Goal: Task Accomplishment & Management: Manage account settings

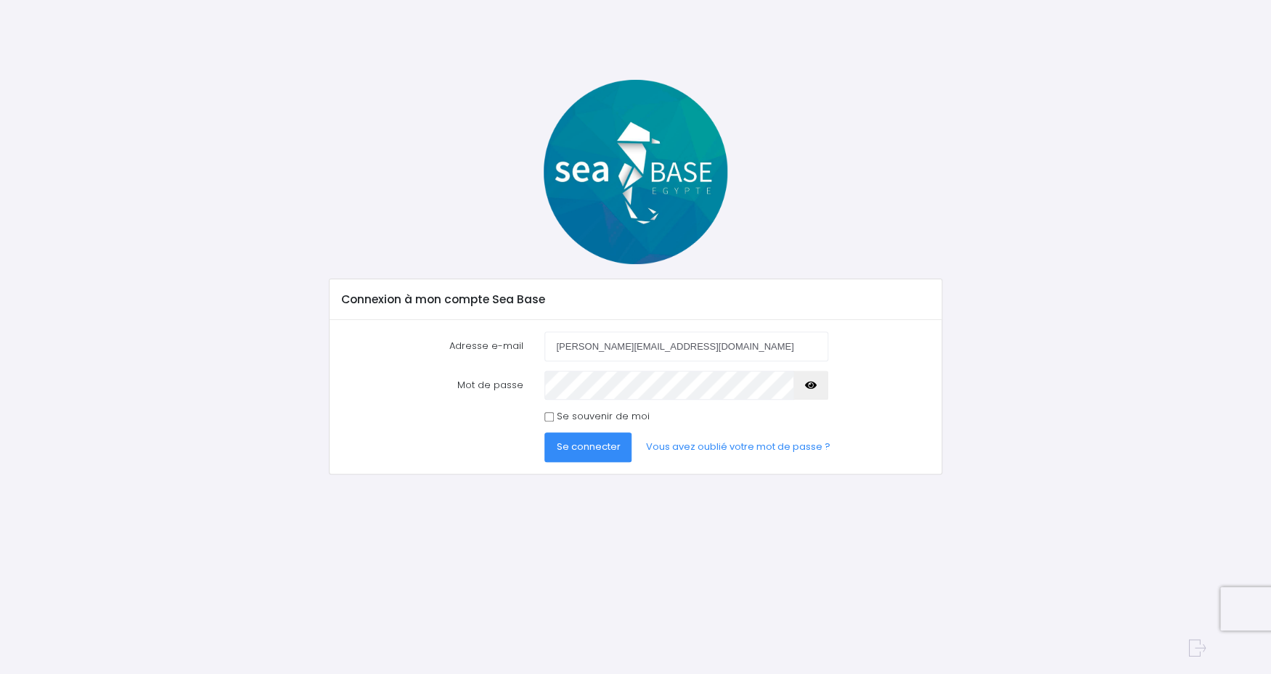
click at [589, 447] on span "Se connecter" at bounding box center [588, 447] width 64 height 14
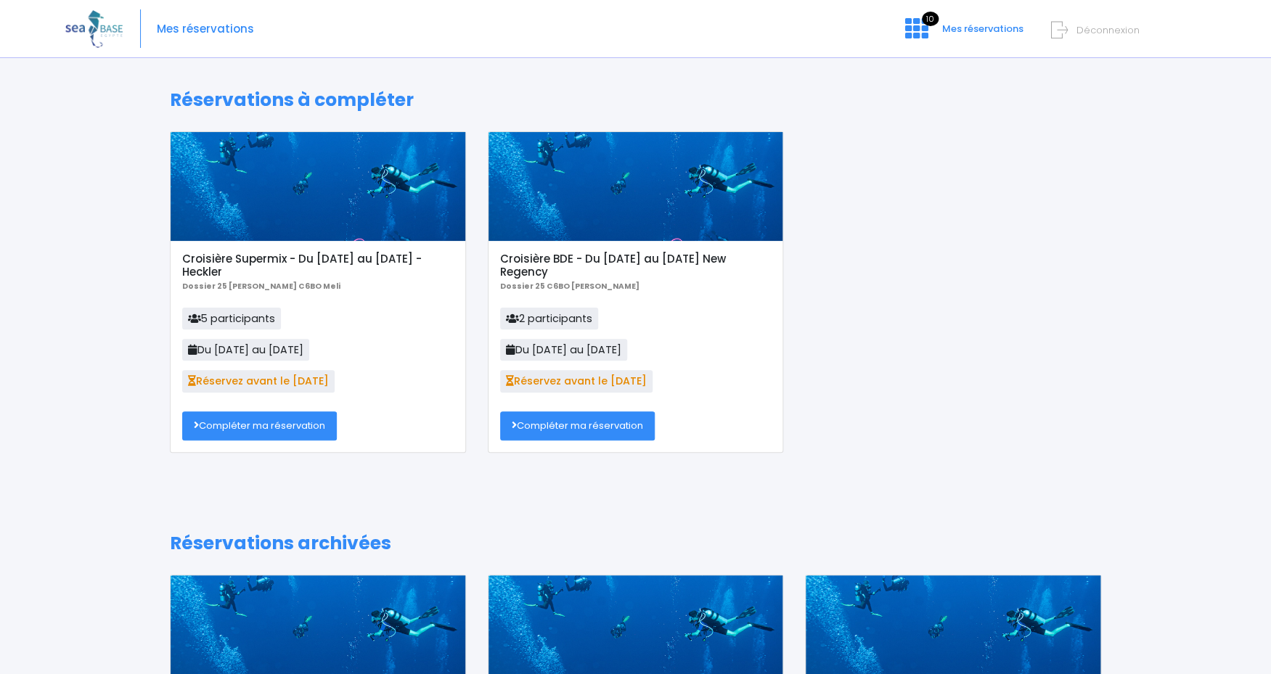
click at [258, 425] on link "Compléter ma réservation" at bounding box center [259, 426] width 155 height 29
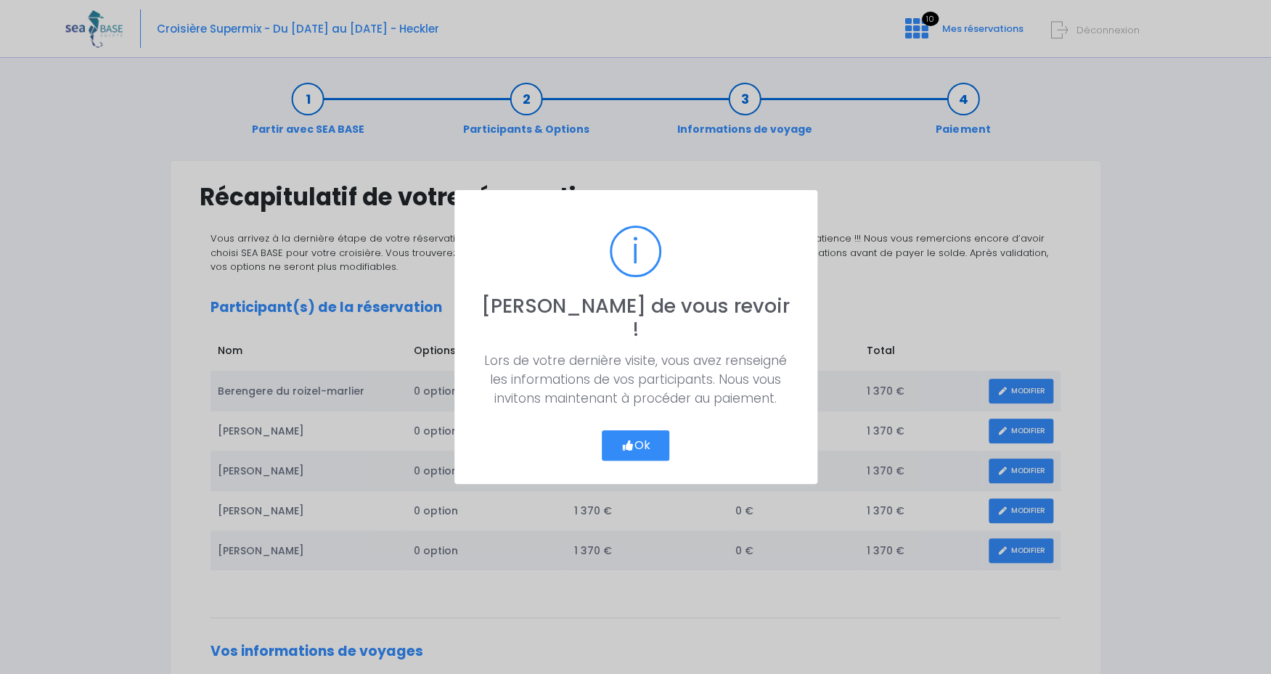
click at [645, 433] on button "Ok" at bounding box center [636, 446] width 68 height 30
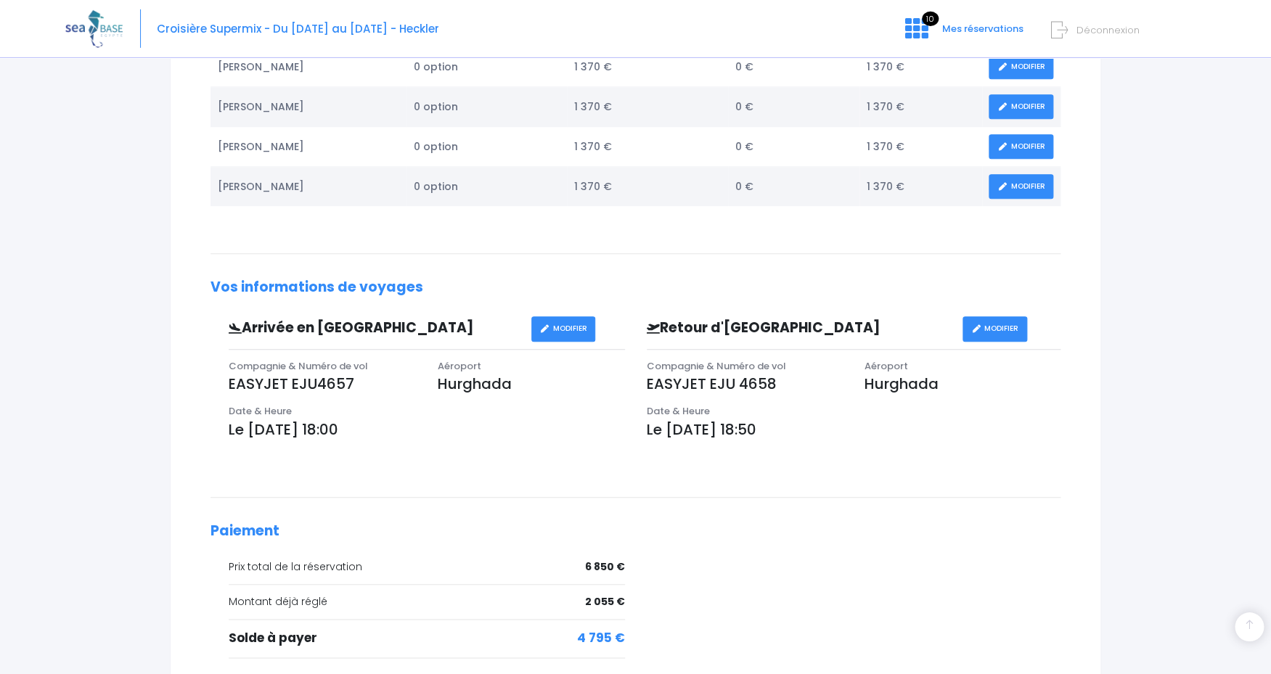
scroll to position [364, 0]
click at [1041, 112] on link "MODIFIER" at bounding box center [1021, 107] width 65 height 25
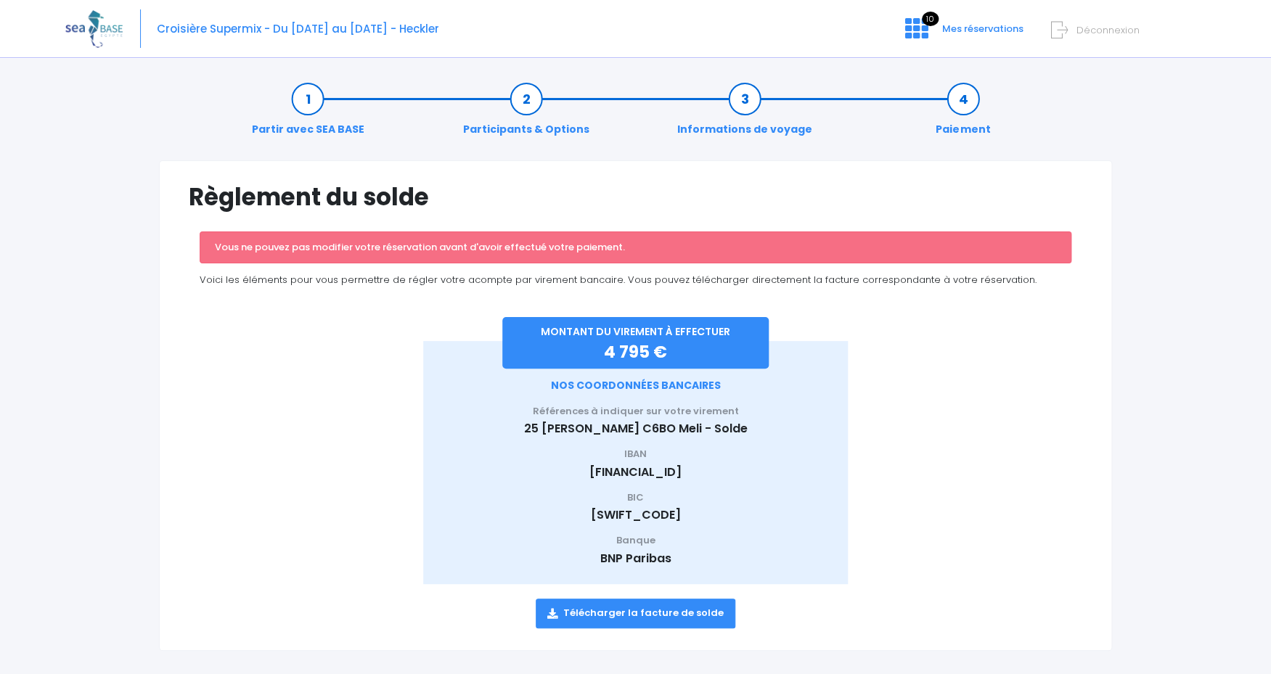
scroll to position [13, 0]
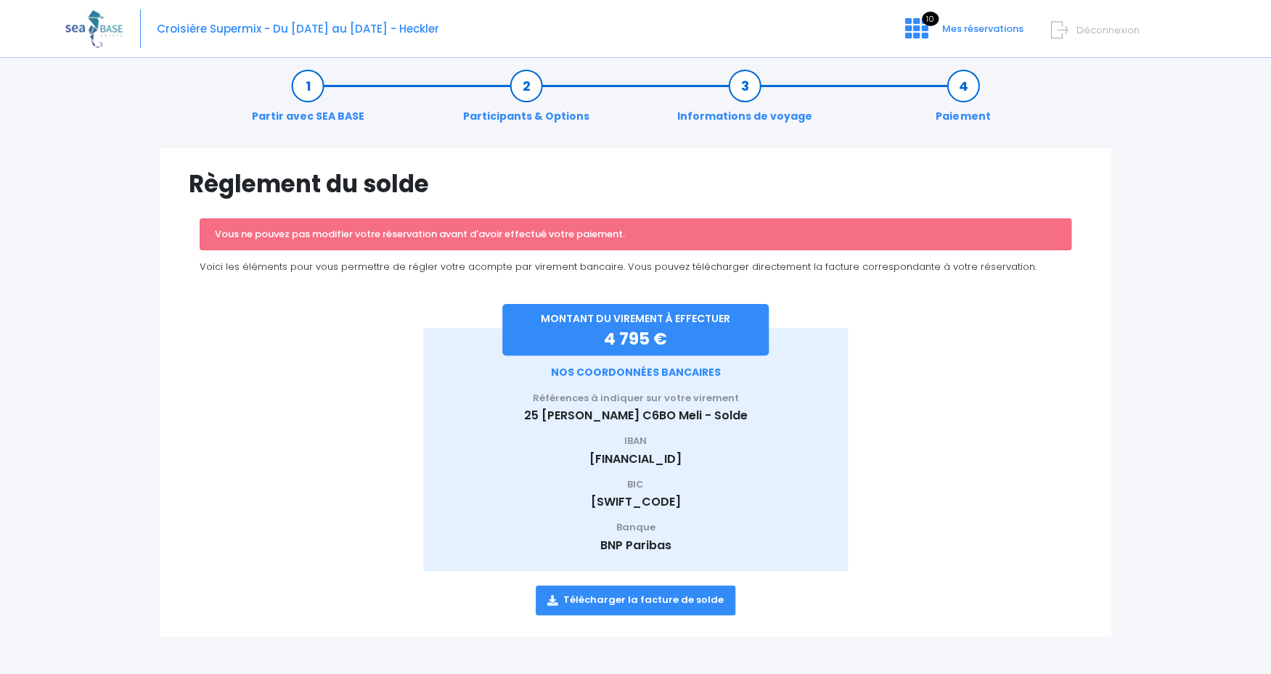
click at [457, 28] on div "Croisière Supermix - Du [DATE] au [DATE] - Heckler 10 Mes réservations Déconnex…" at bounding box center [624, 29] width 1119 height 58
drag, startPoint x: 158, startPoint y: 25, endPoint x: 454, endPoint y: 29, distance: 297.0
click at [439, 29] on span "Croisière Supermix - Du [DATE] au [DATE] - Heckler" at bounding box center [298, 28] width 282 height 15
copy span "Croisière Supermix - Du [DATE] au [DATE] - Heckler"
